Goal: Transaction & Acquisition: Purchase product/service

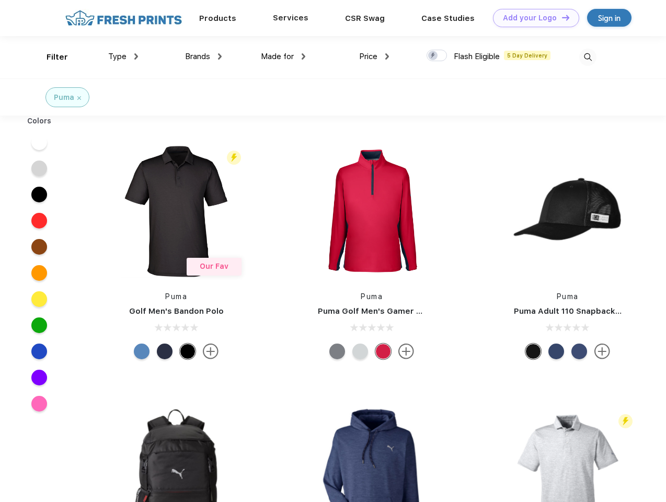
scroll to position [1, 0]
click at [532, 18] on link "Add your Logo Design Tool" at bounding box center [536, 18] width 86 height 18
click at [0, 0] on div "Design Tool" at bounding box center [0, 0] width 0 height 0
click at [561, 17] on link "Add your Logo Design Tool" at bounding box center [536, 18] width 86 height 18
click at [50, 57] on div "Filter" at bounding box center [57, 57] width 21 height 12
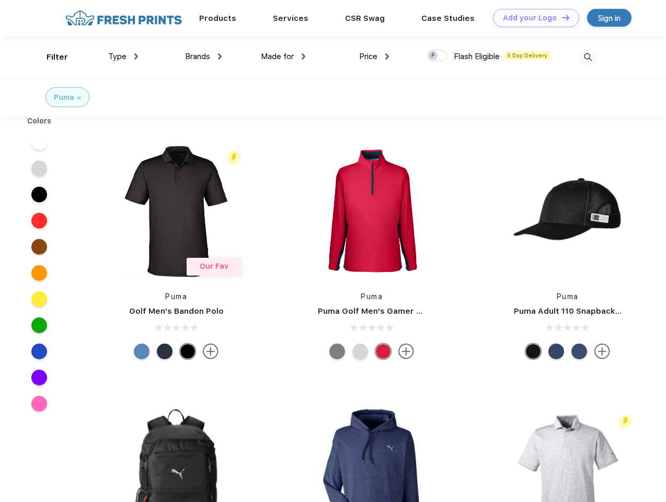
click at [123, 56] on span "Type" at bounding box center [117, 56] width 18 height 9
click at [203, 56] on span "Brands" at bounding box center [197, 56] width 25 height 9
click at [283, 56] on span "Made for" at bounding box center [277, 56] width 33 height 9
click at [375, 56] on span "Price" at bounding box center [368, 56] width 18 height 9
click at [437, 56] on div at bounding box center [437, 56] width 20 height 12
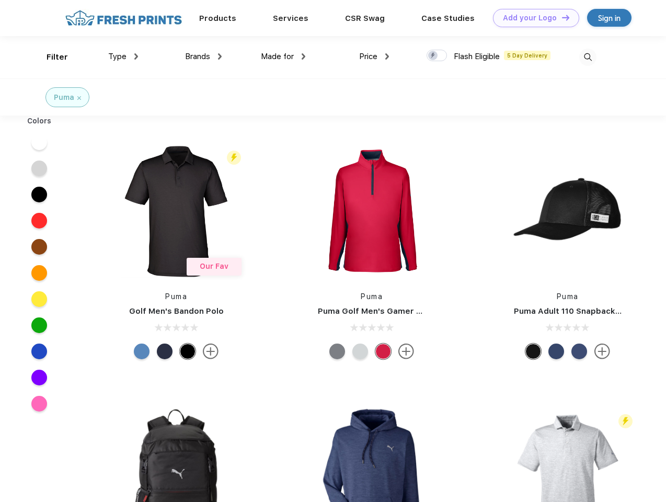
click at [434, 56] on input "checkbox" at bounding box center [430, 52] width 7 height 7
click at [588, 57] on img at bounding box center [588, 57] width 17 height 17
